Goal: Information Seeking & Learning: Learn about a topic

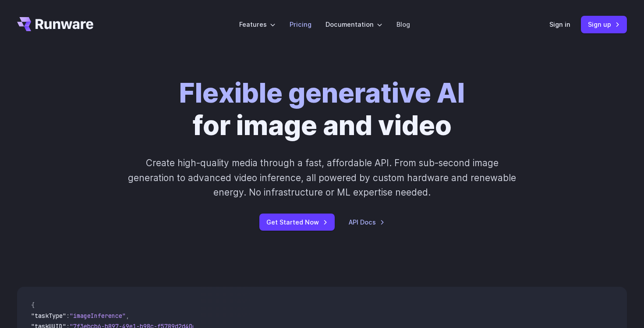
click at [308, 19] on link "Pricing" at bounding box center [301, 24] width 22 height 10
click at [306, 25] on link "Pricing" at bounding box center [301, 24] width 22 height 10
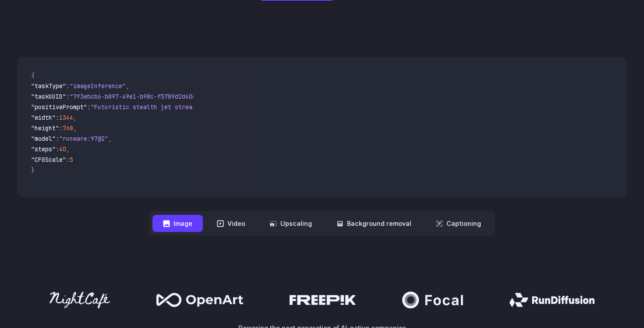
scroll to position [254, 0]
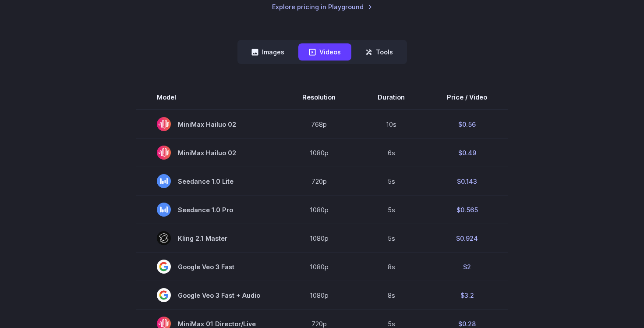
scroll to position [201, 0]
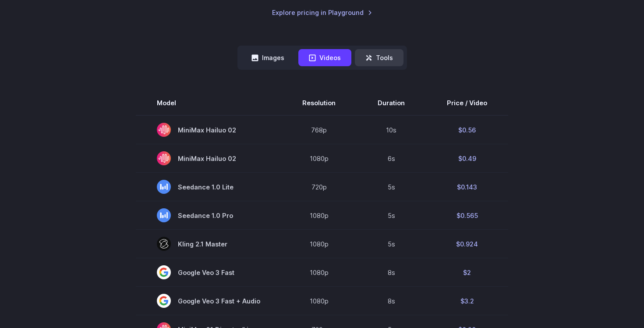
click at [379, 57] on button "Tools" at bounding box center [379, 57] width 49 height 17
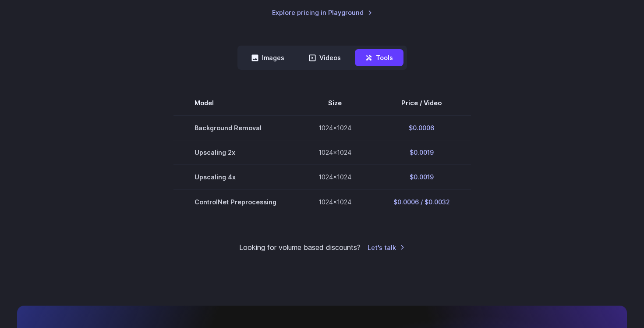
click at [296, 58] on nav "Images Videos Tools ****** ****** *****" at bounding box center [323, 58] width 170 height 24
click at [281, 60] on button "Images" at bounding box center [268, 57] width 54 height 17
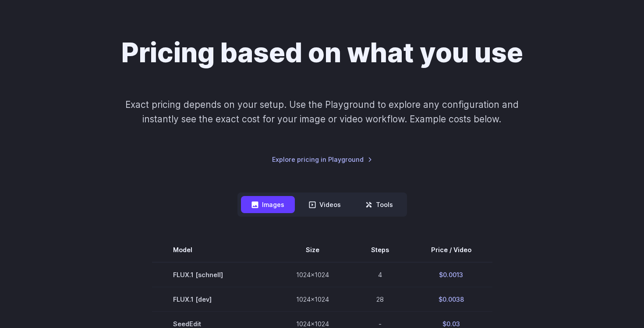
scroll to position [46, 0]
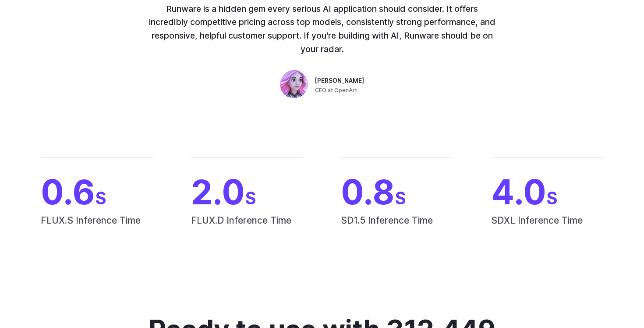
scroll to position [659, 0]
